Goal: Transaction & Acquisition: Purchase product/service

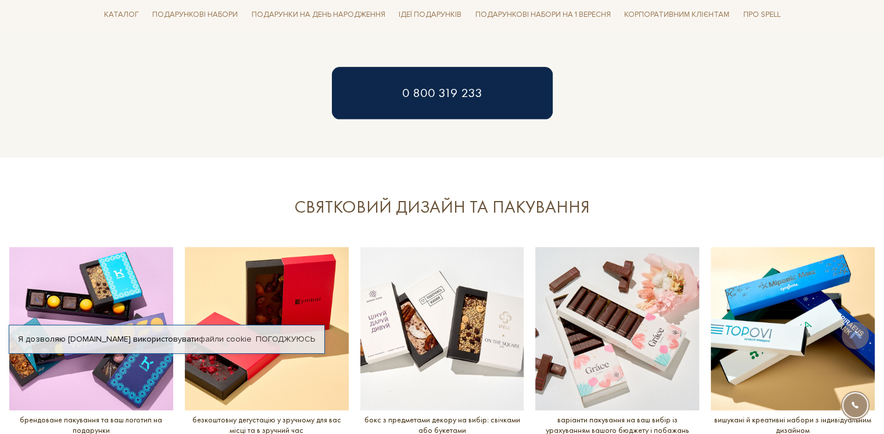
scroll to position [1511, 0]
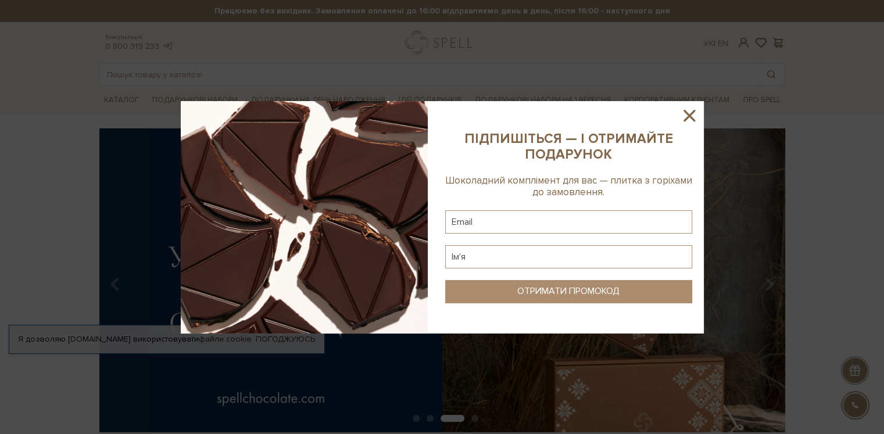
click at [688, 110] on icon at bounding box center [689, 116] width 20 height 20
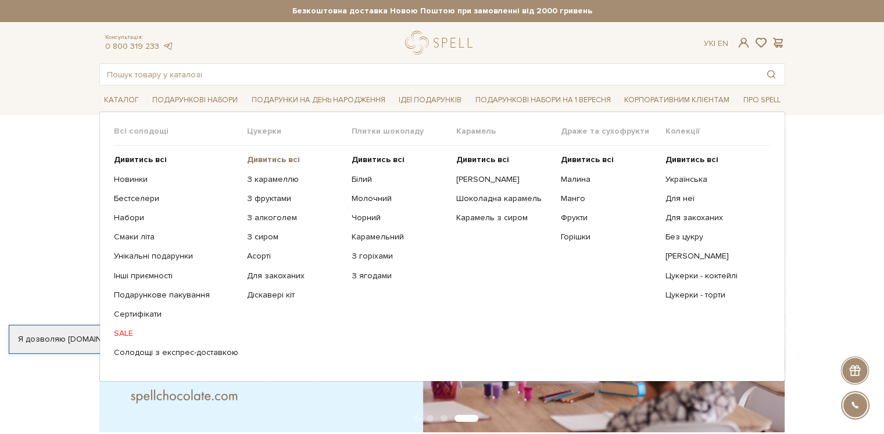
click at [278, 157] on b "Дивитись всі" at bounding box center [273, 160] width 53 height 10
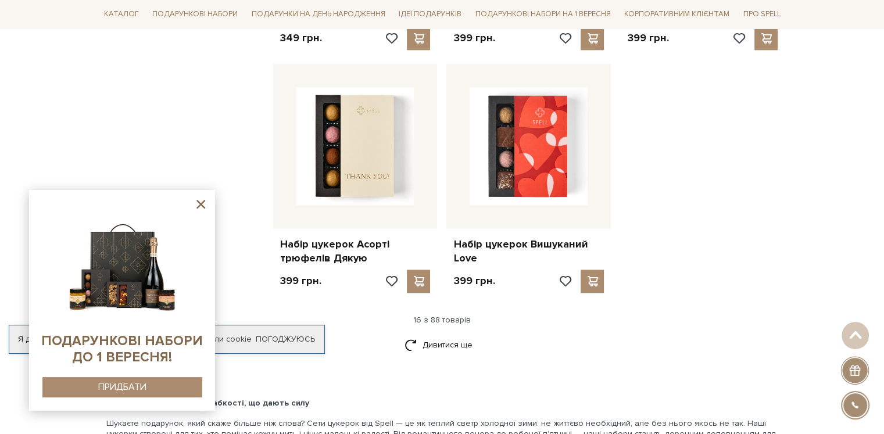
scroll to position [1453, 0]
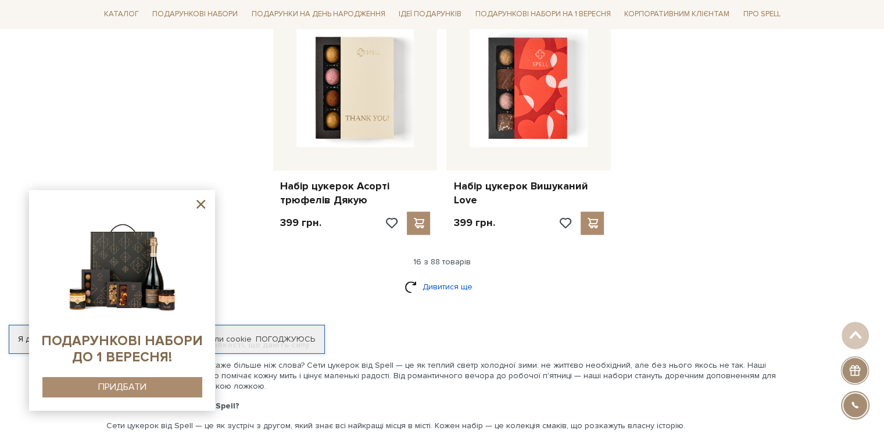
click at [461, 288] on link "Дивитися ще" at bounding box center [443, 287] width 76 height 20
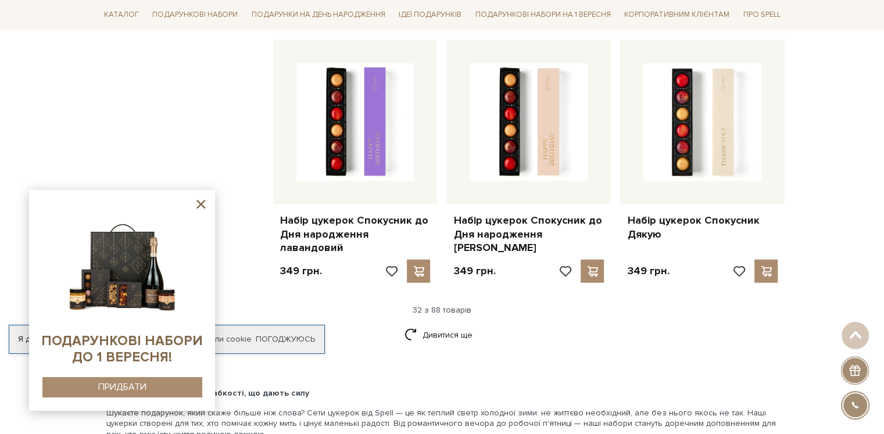
scroll to position [2732, 0]
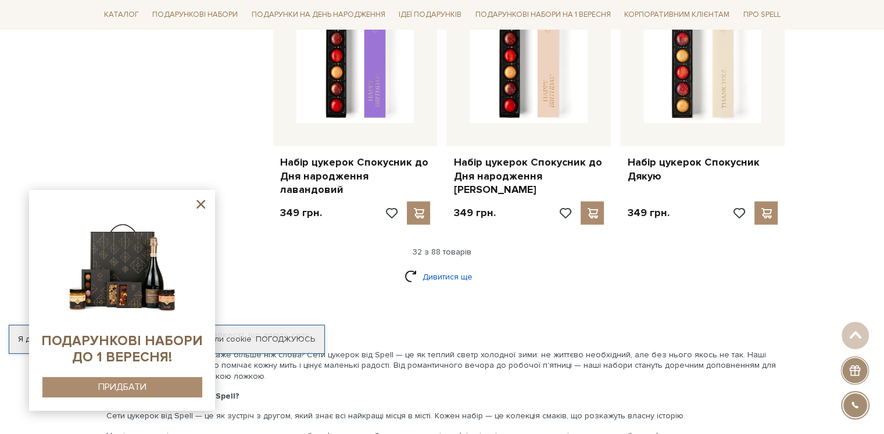
click at [449, 267] on link "Дивитися ще" at bounding box center [443, 277] width 76 height 20
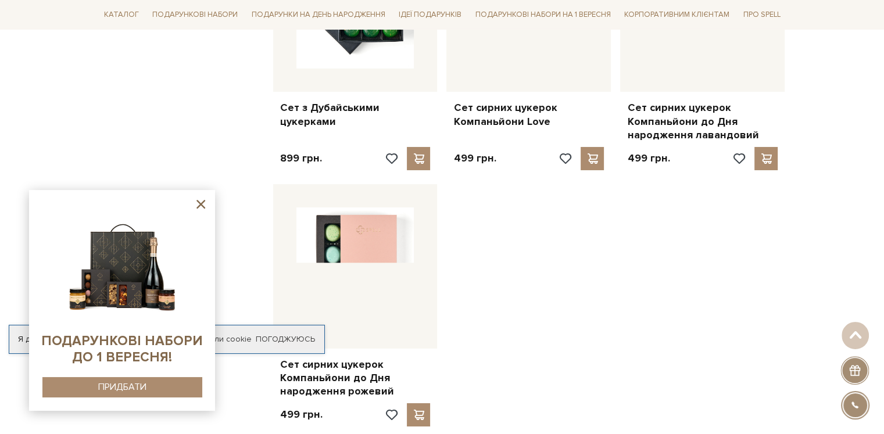
scroll to position [4243, 0]
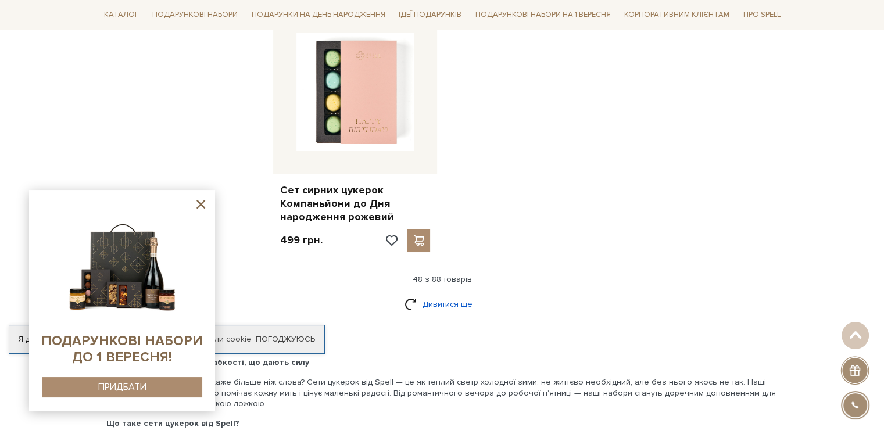
click at [435, 294] on link "Дивитися ще" at bounding box center [443, 304] width 76 height 20
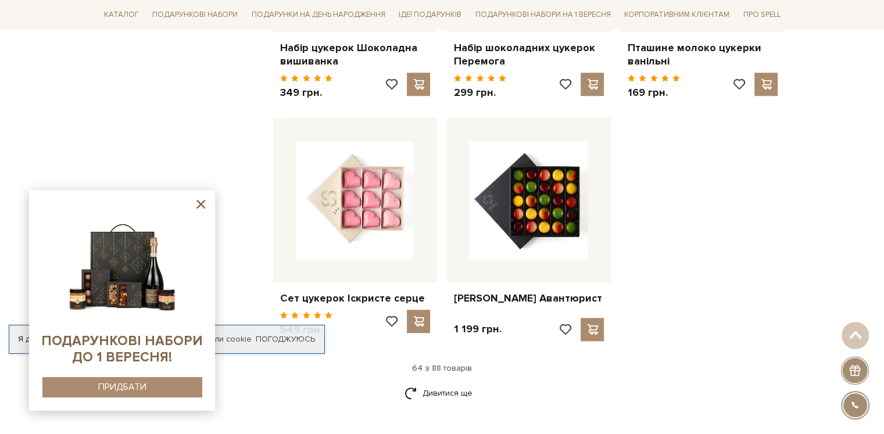
scroll to position [5464, 0]
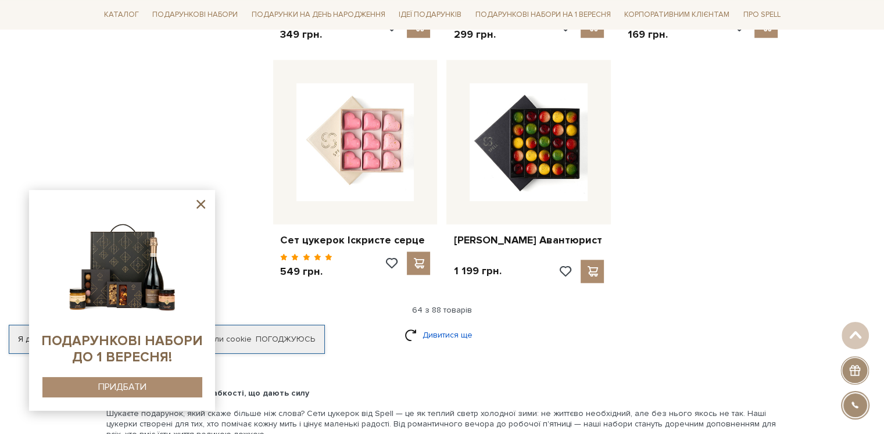
click at [451, 325] on link "Дивитися ще" at bounding box center [443, 335] width 76 height 20
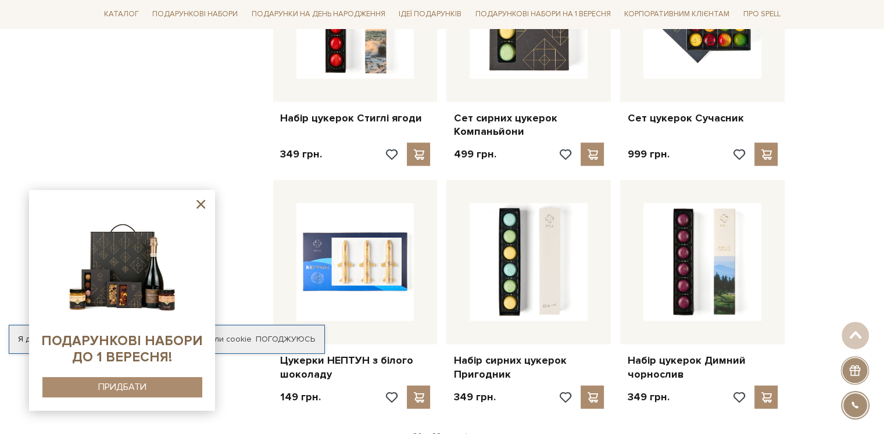
scroll to position [6626, 0]
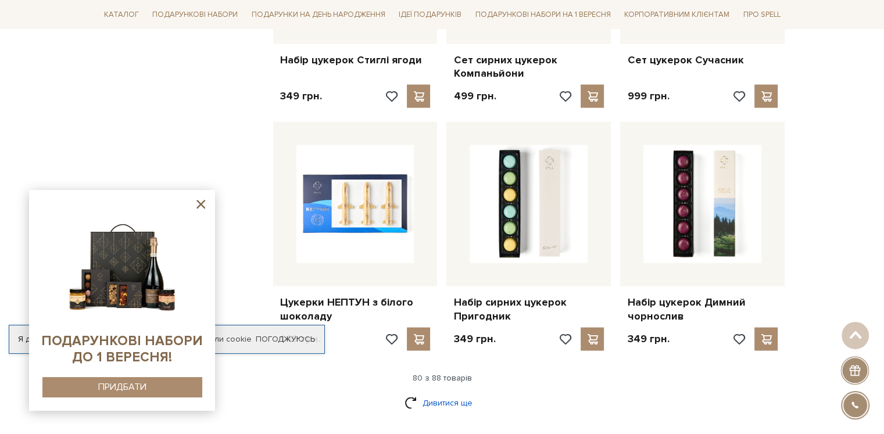
click at [438, 392] on link "Дивитися ще" at bounding box center [443, 402] width 76 height 20
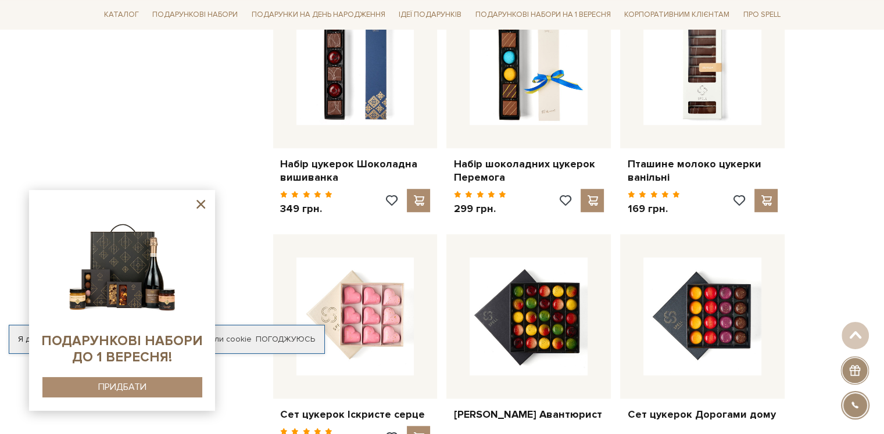
scroll to position [5173, 0]
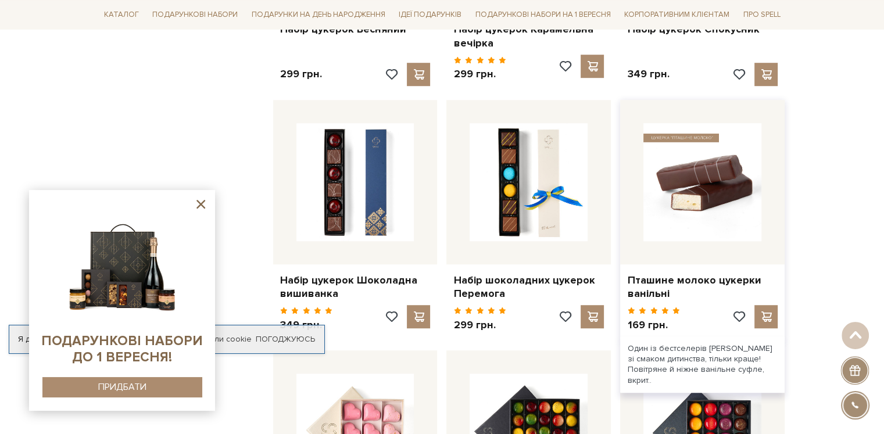
click at [697, 166] on img at bounding box center [702, 182] width 118 height 118
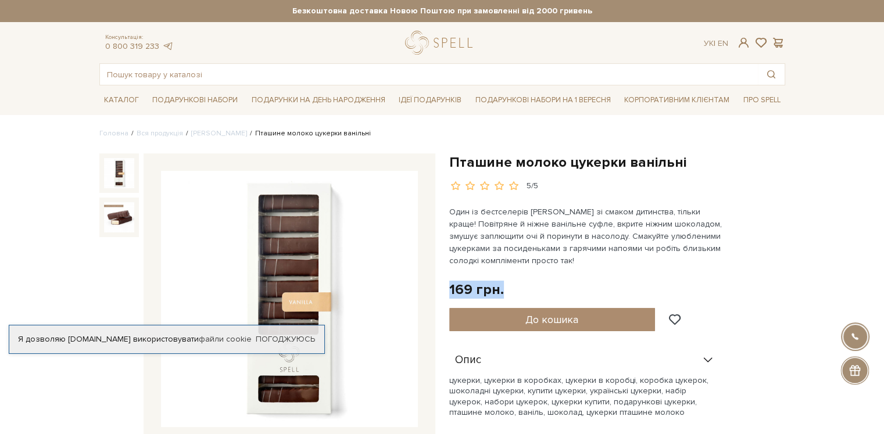
drag, startPoint x: 447, startPoint y: 289, endPoint x: 502, endPoint y: 291, distance: 54.7
click at [502, 291] on div "Пташине молоко цукерки ванільні 5/5 Один із бестселерів Spell зі смаком дитинст…" at bounding box center [617, 351] width 350 height 397
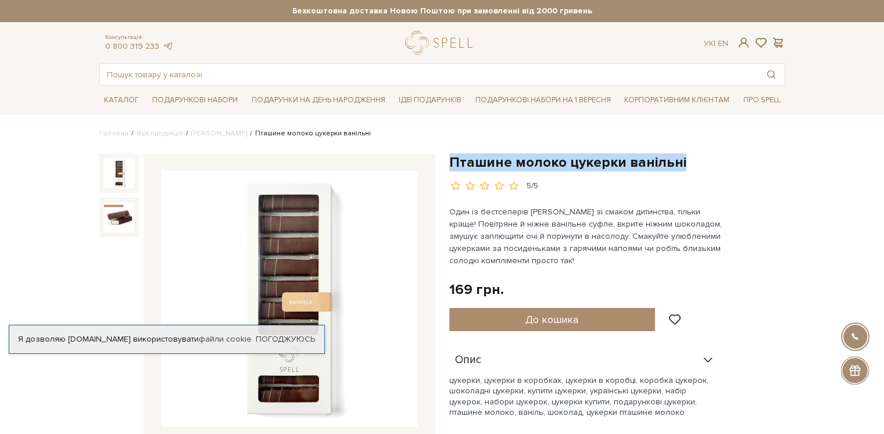
drag, startPoint x: 697, startPoint y: 166, endPoint x: 451, endPoint y: 162, distance: 246.5
click at [451, 162] on h1 "Пташине молоко цукерки ванільні" at bounding box center [617, 162] width 336 height 18
copy h1 "Пташине молоко цукерки ванільні"
click at [540, 291] on div "169 грн. Оплата частинами:" at bounding box center [617, 290] width 336 height 18
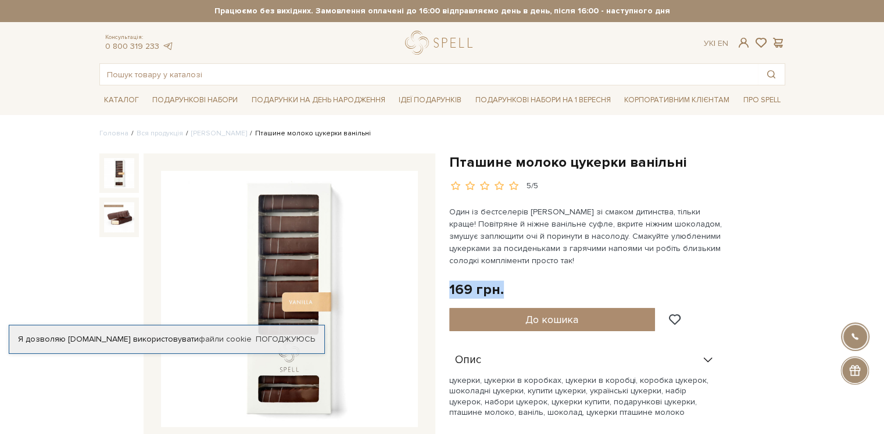
drag, startPoint x: 516, startPoint y: 293, endPoint x: 446, endPoint y: 293, distance: 69.7
click at [446, 293] on div "Пташине молоко цукерки ванільні 5/5 Один із бестселерів Spell зі смаком дитинст…" at bounding box center [617, 351] width 350 height 397
copy div "169 грн."
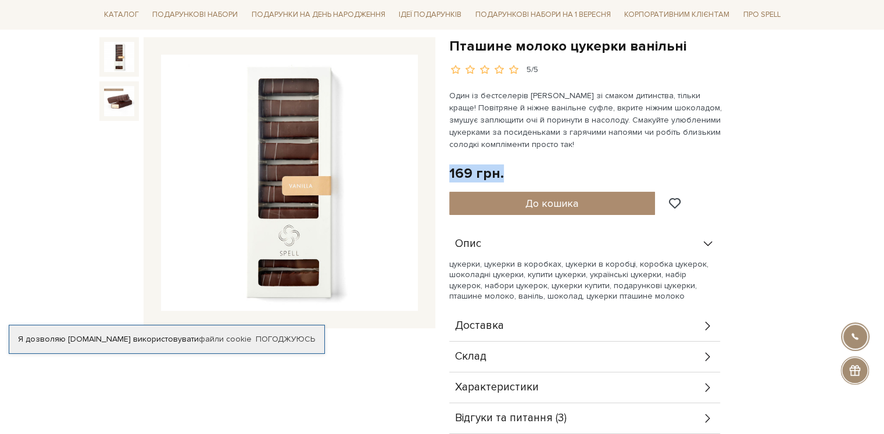
scroll to position [232, 0]
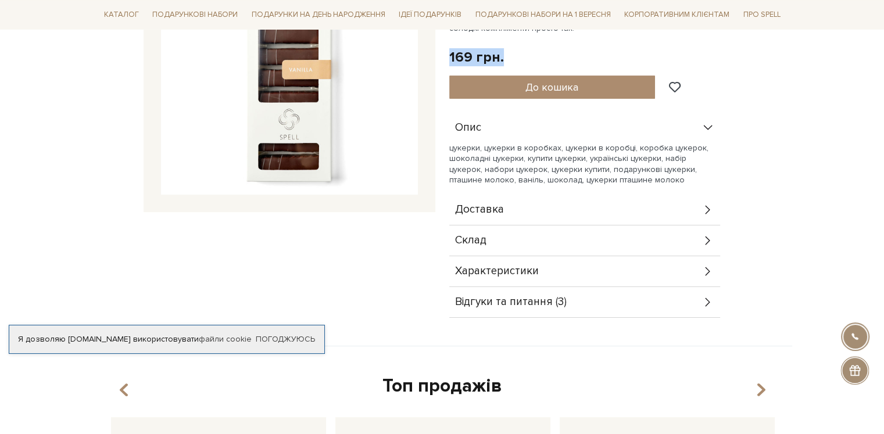
click at [704, 237] on icon at bounding box center [708, 240] width 13 height 13
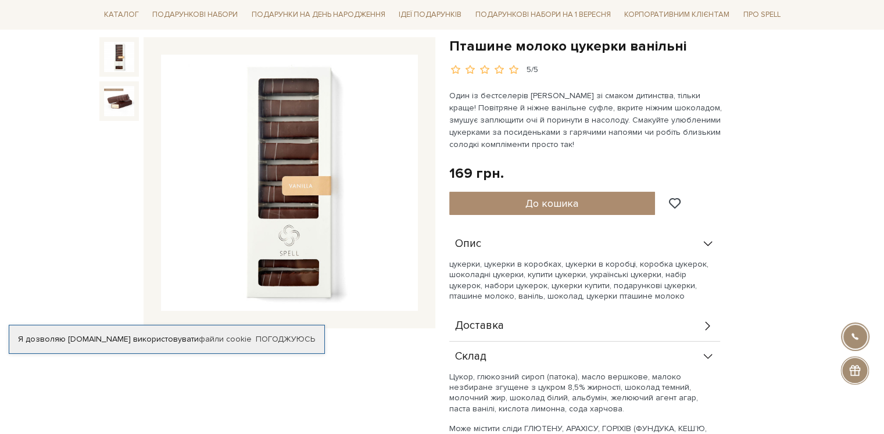
scroll to position [58, 0]
